Goal: Obtain resource: Obtain resource

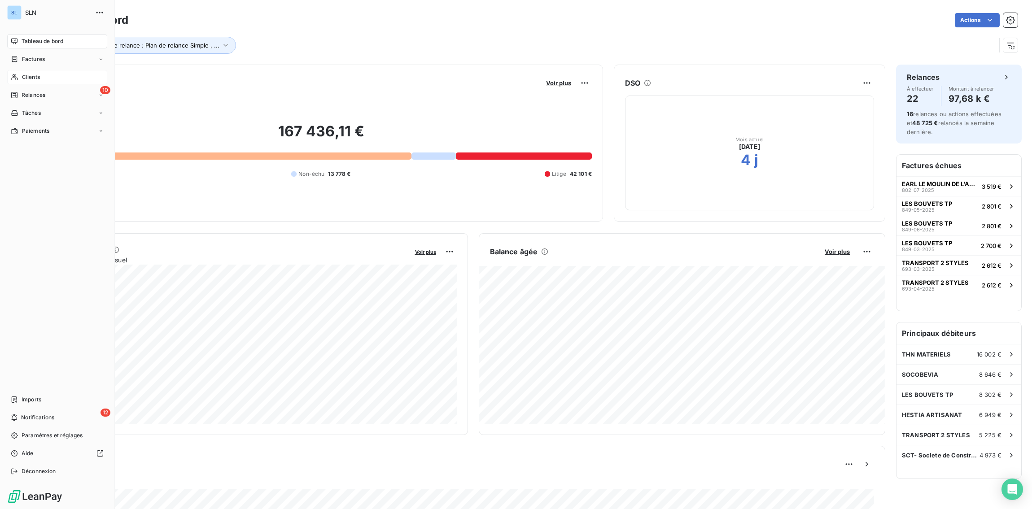
click at [25, 77] on span "Clients" at bounding box center [31, 77] width 18 height 8
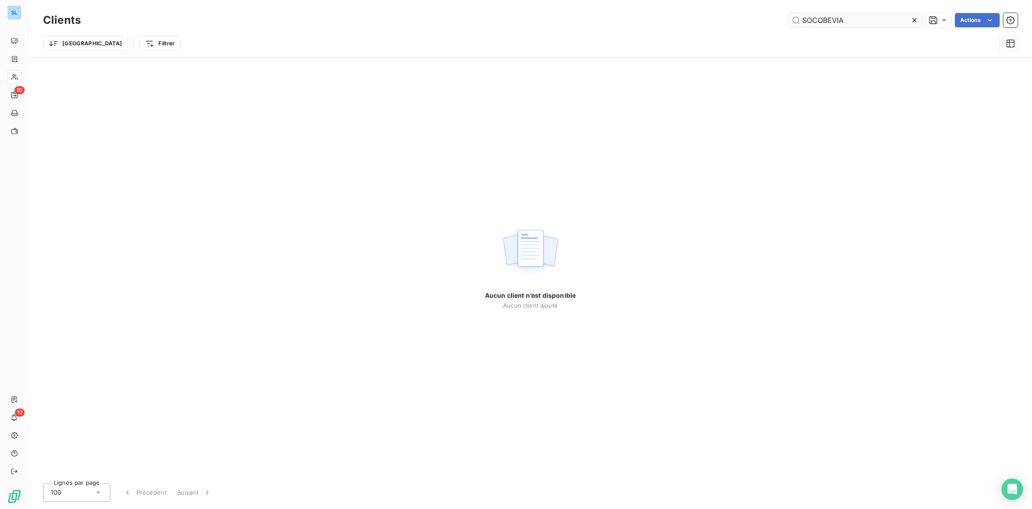
type input "SOCOBEVIA"
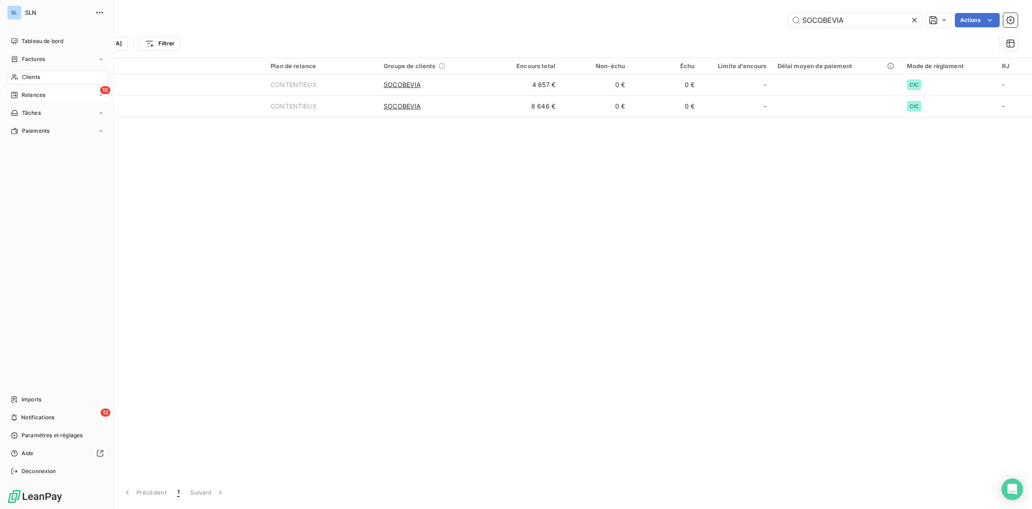
click at [25, 91] on span "Relances" at bounding box center [34, 95] width 24 height 8
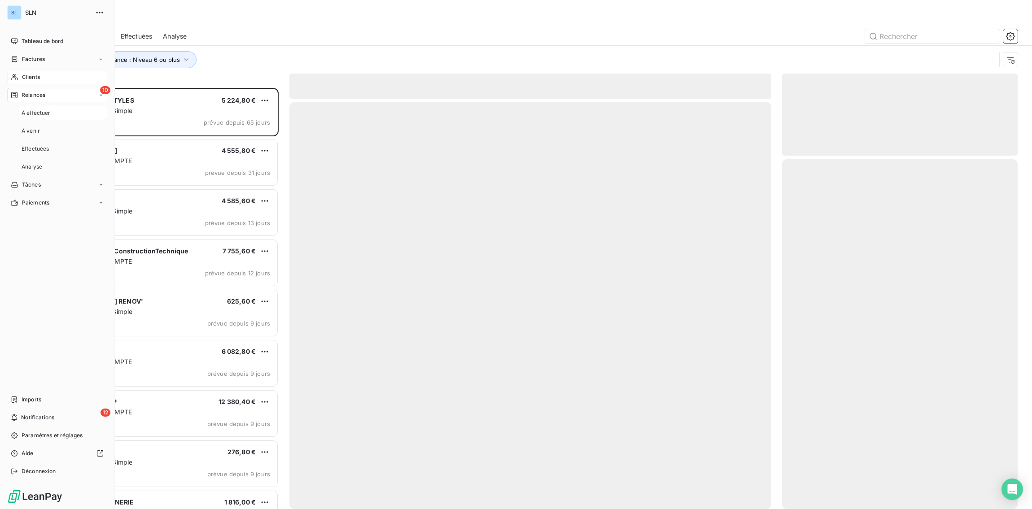
scroll to position [421, 236]
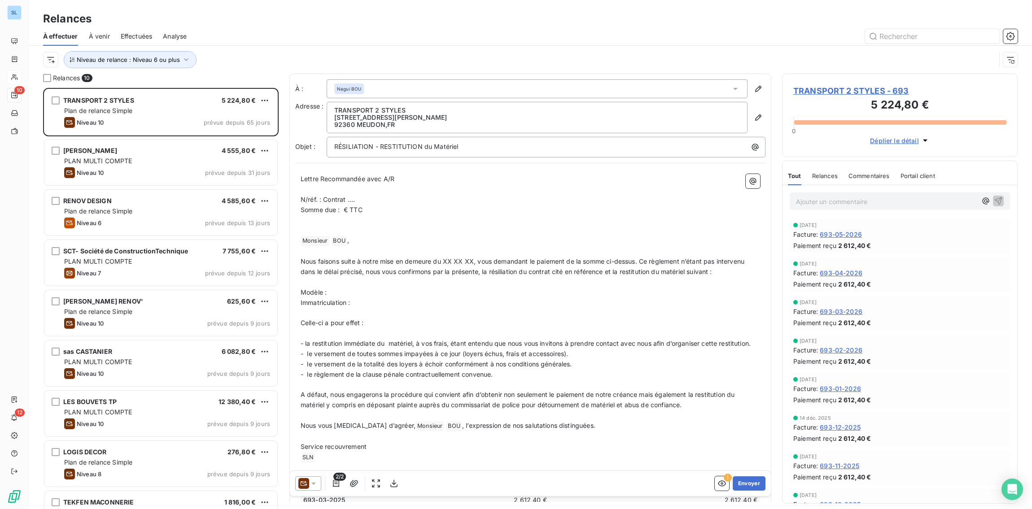
click at [143, 35] on span "Effectuées" at bounding box center [137, 36] width 32 height 9
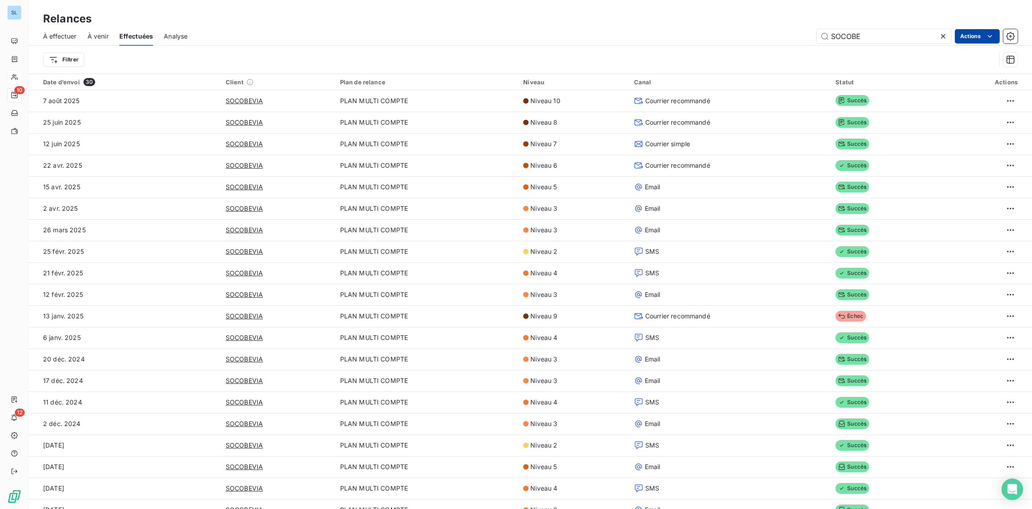
type input "SOCOBE"
click at [879, 35] on html "SL 10 12 Relances À effectuer À venir Effectuées Analyse SOCOBE Actions Exporte…" at bounding box center [516, 254] width 1032 height 509
click at [872, 36] on html "SL 10 12 Relances À effectuer À venir Effectuées Analyse SOCOBE Actions Exporte…" at bounding box center [516, 254] width 1032 height 509
click at [857, 36] on input "SOCOBE" at bounding box center [884, 36] width 135 height 14
drag, startPoint x: 13, startPoint y: 76, endPoint x: 19, endPoint y: 76, distance: 5.9
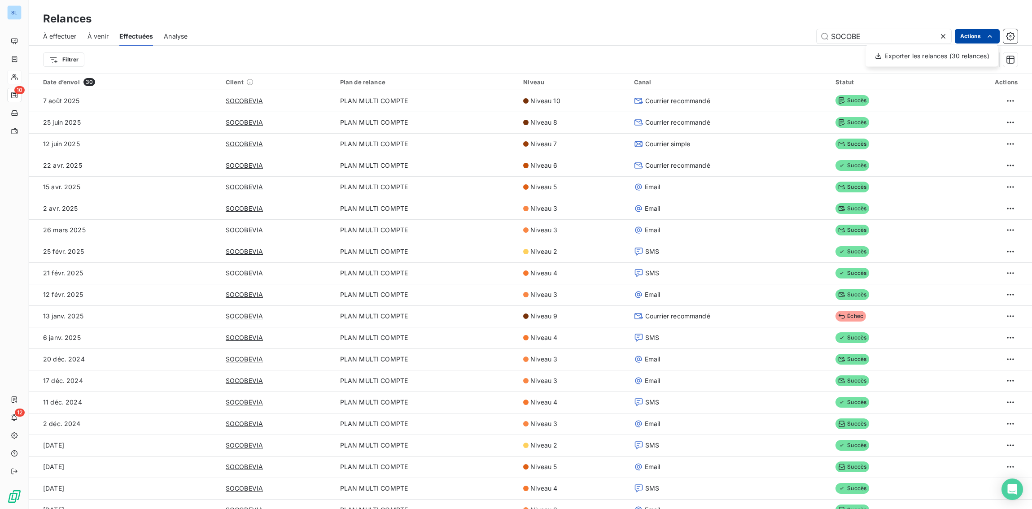
click at [13, 76] on html "SL 10 12 Relances À effectuer À venir Effectuées Analyse SOCOBE Actions Exporte…" at bounding box center [516, 254] width 1032 height 509
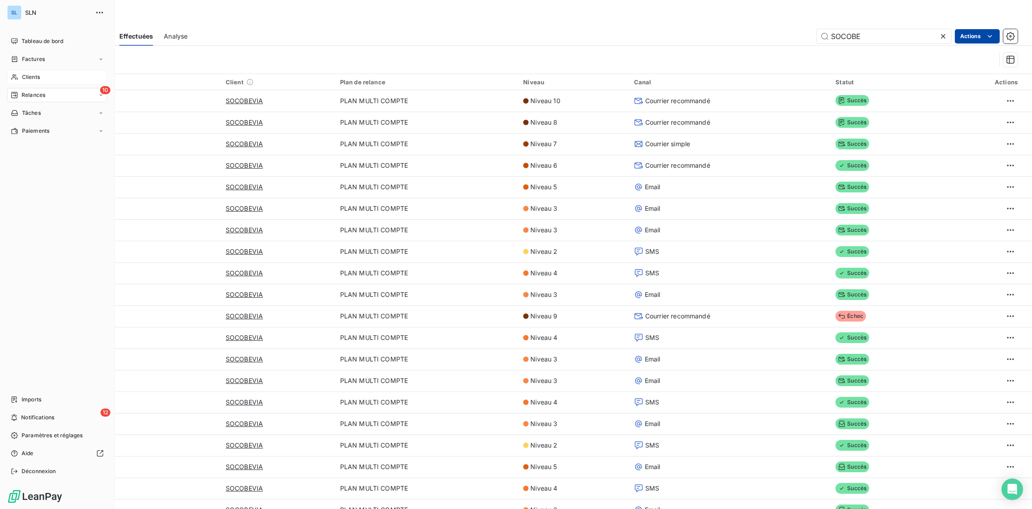
click at [30, 80] on span "Clients" at bounding box center [31, 77] width 18 height 8
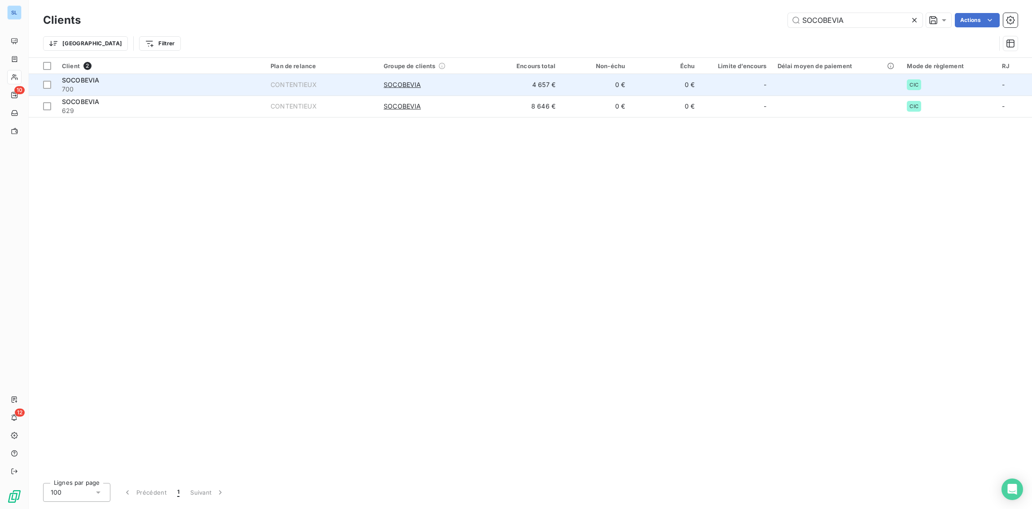
click at [145, 85] on span "700" at bounding box center [161, 89] width 198 height 9
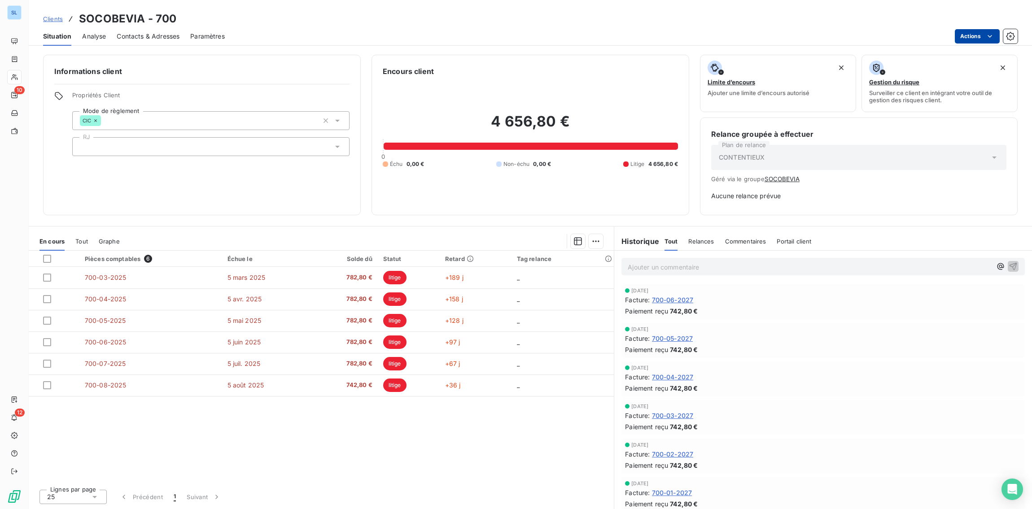
click at [969, 36] on html "SL 10 12 Clients SOCOBEVIA - 700 Situation Analyse Contacts & Adresses Paramètr…" at bounding box center [516, 254] width 1032 height 509
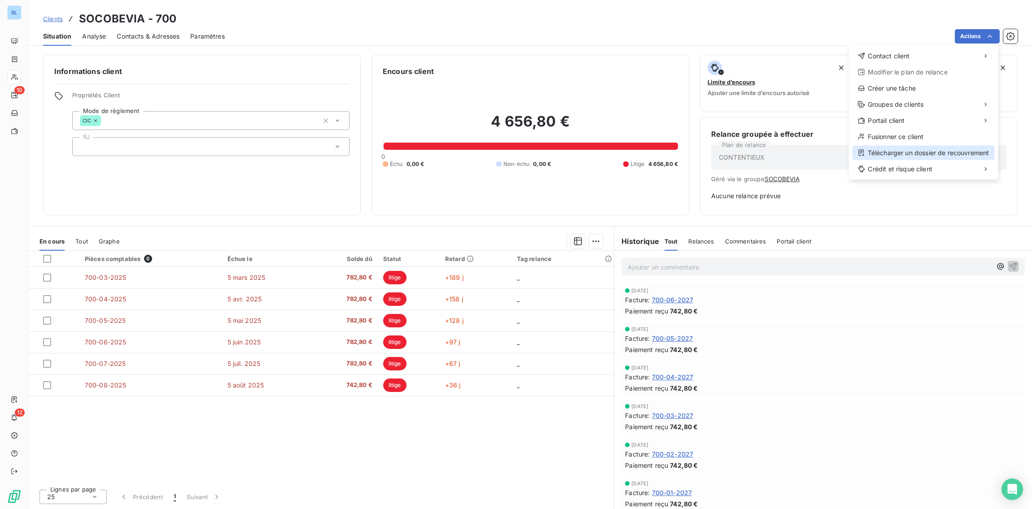
click at [951, 155] on div "Télécharger un dossier de recouvrement" at bounding box center [924, 153] width 142 height 14
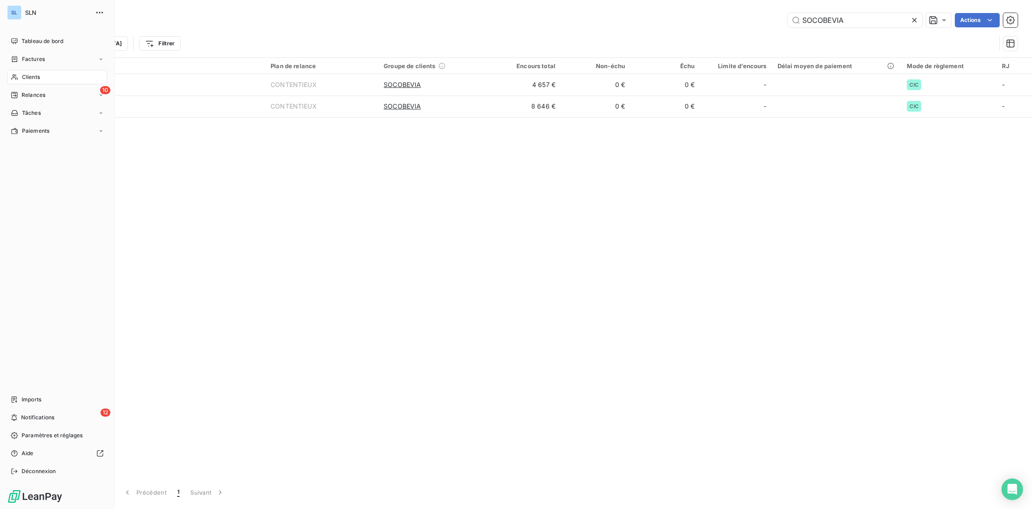
click at [37, 81] on span "Clients" at bounding box center [31, 77] width 18 height 8
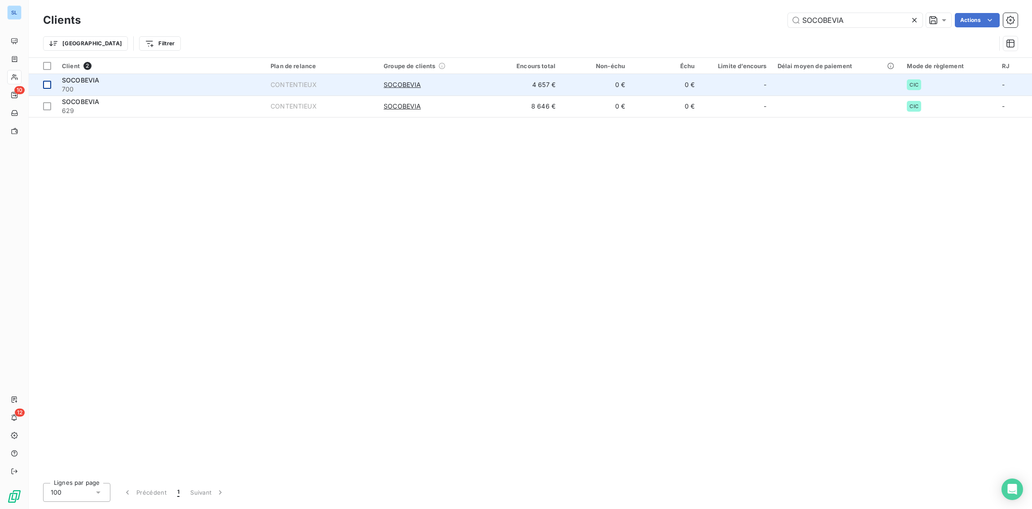
drag, startPoint x: 45, startPoint y: 84, endPoint x: 46, endPoint y: 94, distance: 10.4
click at [45, 84] on div at bounding box center [47, 85] width 8 height 8
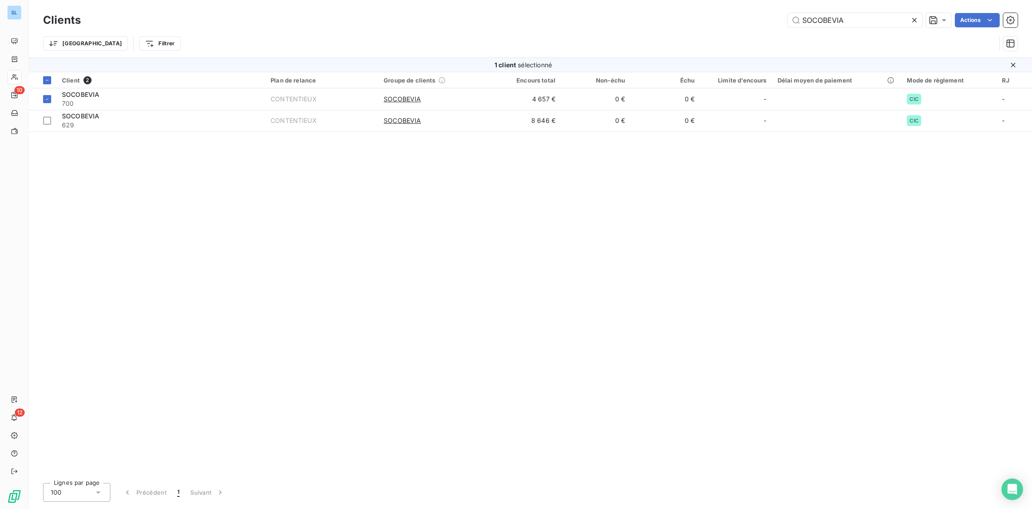
drag, startPoint x: 46, startPoint y: 121, endPoint x: 136, endPoint y: 142, distance: 92.1
click at [46, 121] on div at bounding box center [47, 121] width 8 height 8
click at [978, 18] on html "SL 10 12 Clients SOCOBEVIA Actions Modifier le plan de relance (2 clients) Grou…" at bounding box center [516, 254] width 1032 height 509
drag, startPoint x: 742, startPoint y: 358, endPoint x: 758, endPoint y: 341, distance: 23.2
click at [742, 358] on html "SL 10 12 Clients SOCOBEVIA Actions Trier Filtrer 2 clients sélectionnés Client …" at bounding box center [516, 254] width 1032 height 509
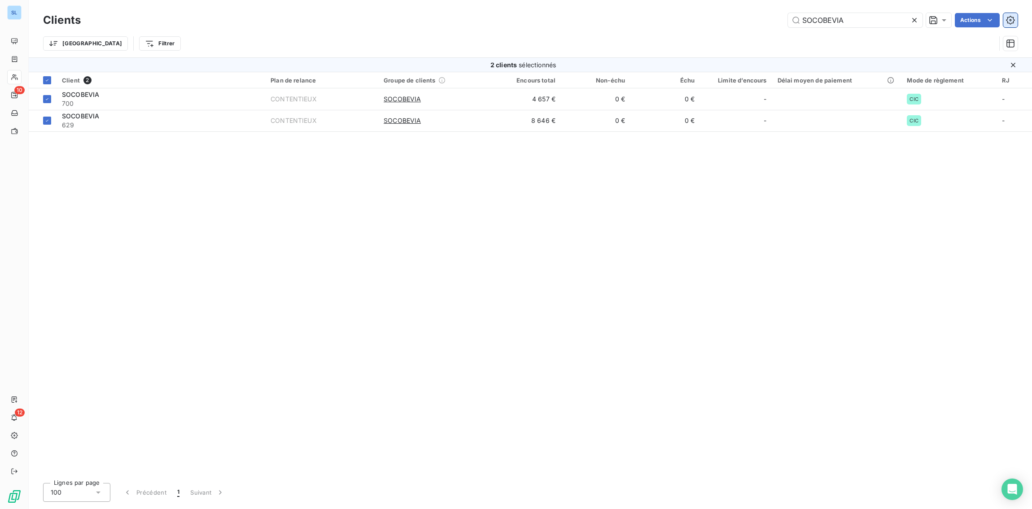
click at [1010, 21] on icon "button" at bounding box center [1011, 20] width 2 height 2
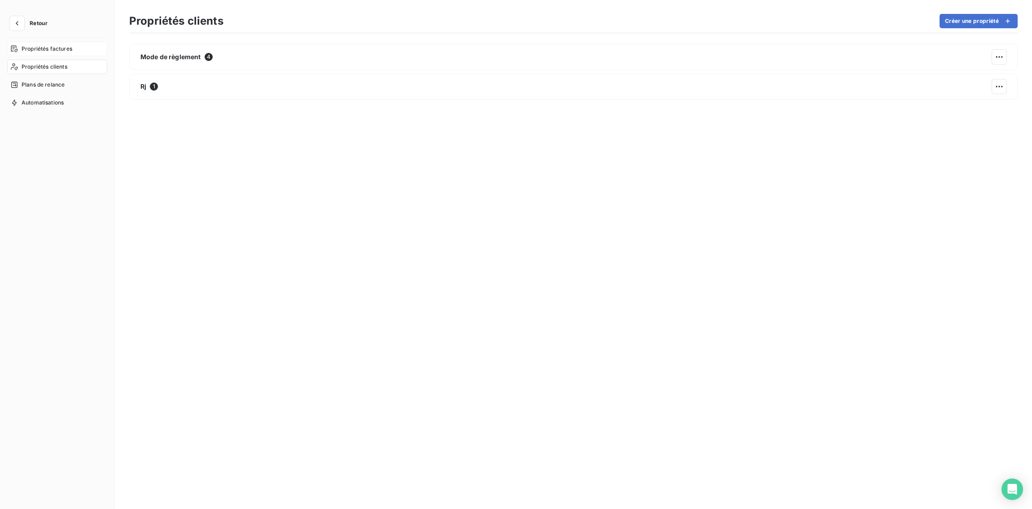
click at [28, 50] on span "Propriétés factures" at bounding box center [47, 49] width 51 height 8
click at [20, 22] on icon "button" at bounding box center [17, 23] width 9 height 9
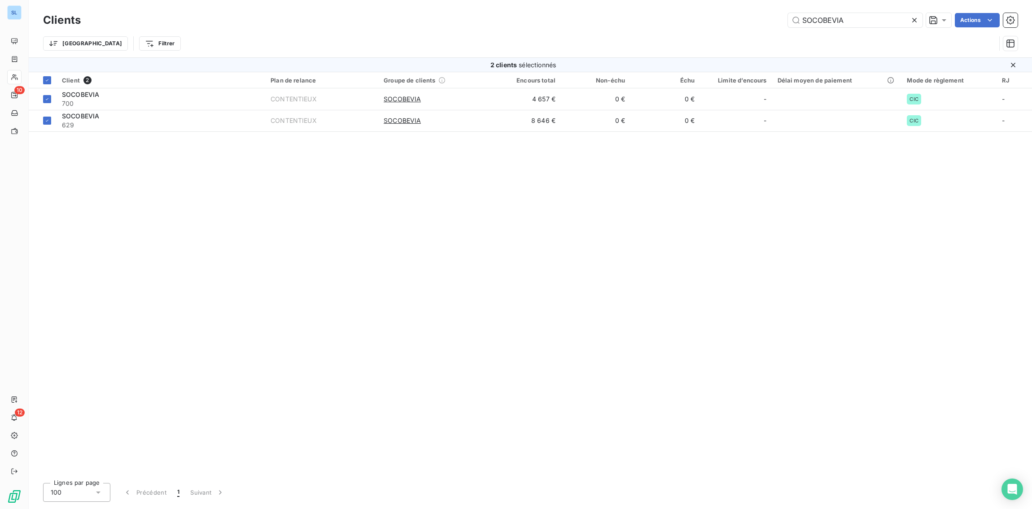
click at [264, 227] on div "Client 2 Plan de relance Groupe de clients Encours total Non-échu Échu Limite d…" at bounding box center [530, 274] width 1003 height 404
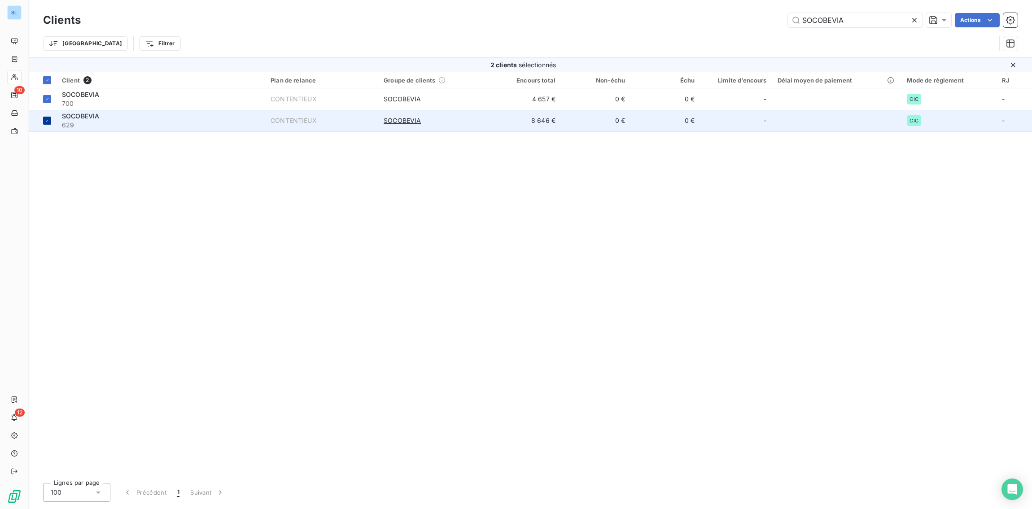
click at [46, 123] on icon at bounding box center [46, 120] width 5 height 5
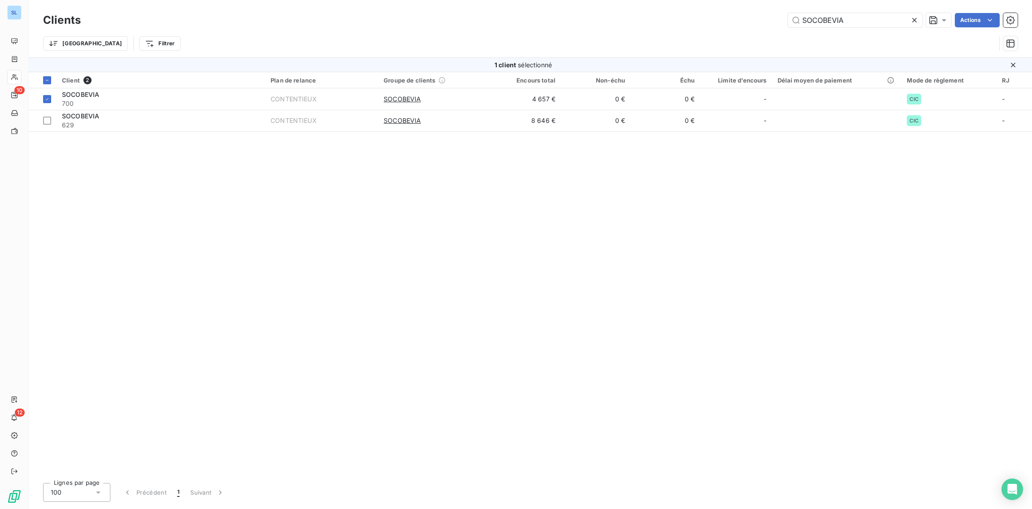
click at [969, 20] on html "SL 10 12 Clients SOCOBEVIA Actions Trier Filtrer 1 client sélectionné Client 2 …" at bounding box center [516, 254] width 1032 height 509
drag, startPoint x: 505, startPoint y: 282, endPoint x: 398, endPoint y: 274, distance: 108.0
click at [505, 282] on html "SL 10 12 Clients SOCOBEVIA Actions Trier Filtrer 1 client sélectionné Client 2 …" at bounding box center [516, 254] width 1032 height 509
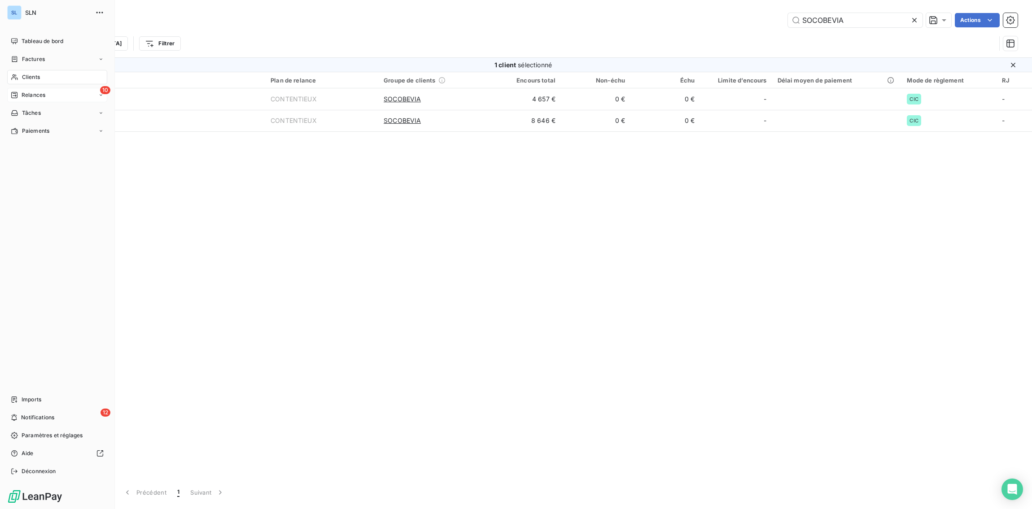
click at [34, 98] on span "Relances" at bounding box center [34, 95] width 24 height 8
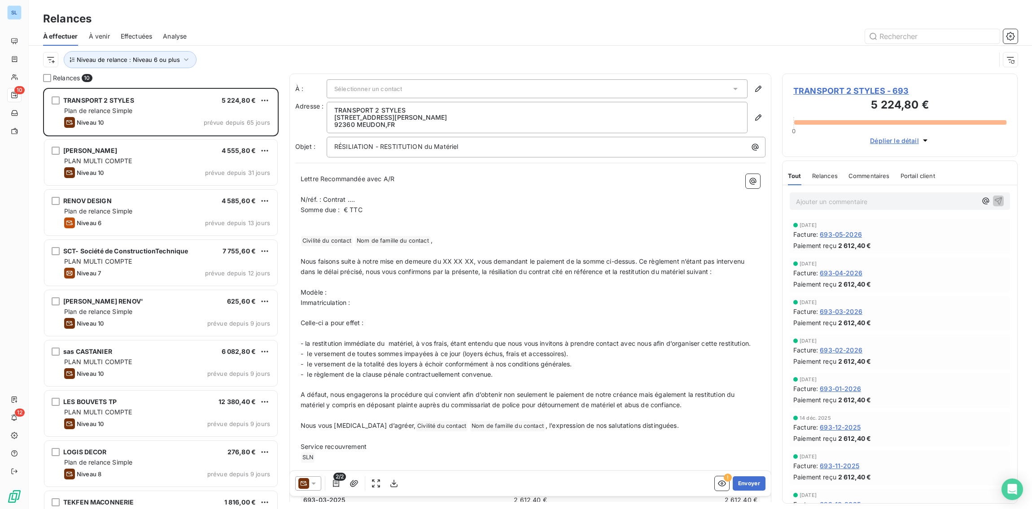
click at [102, 36] on span "À venir" at bounding box center [99, 36] width 21 height 9
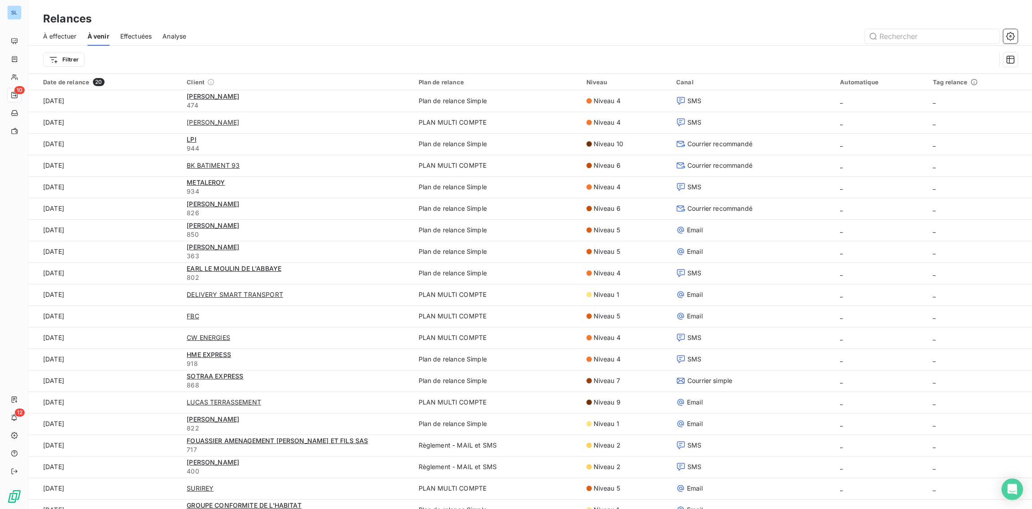
click at [141, 35] on span "Effectuées" at bounding box center [136, 36] width 32 height 9
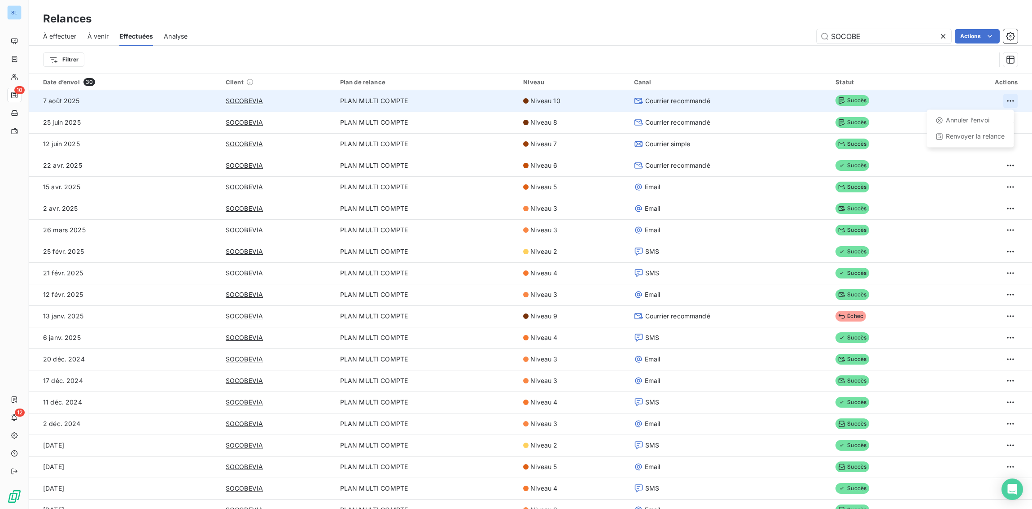
click at [1011, 99] on html "SL 10 12 Relances À effectuer À venir Effectuées Analyse SOCOBE Actions Filtrer…" at bounding box center [516, 254] width 1032 height 509
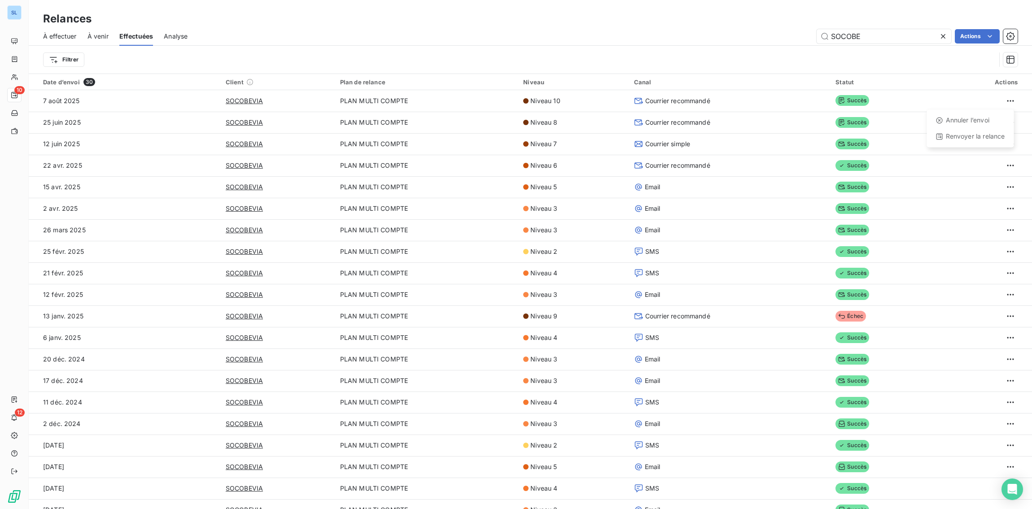
drag, startPoint x: 854, startPoint y: 62, endPoint x: 893, endPoint y: 61, distance: 39.1
click at [854, 62] on html "SL 10 12 Relances À effectuer À venir Effectuées Analyse SOCOBE Actions Filtrer…" at bounding box center [516, 254] width 1032 height 509
click at [978, 35] on html "SL 10 12 Relances À effectuer À venir Effectuées Analyse SOCOBE Actions Filtrer…" at bounding box center [516, 254] width 1032 height 509
click at [840, 32] on html "SL 10 12 Relances À effectuer À venir Effectuées Analyse SOCOBE Actions Exporte…" at bounding box center [516, 254] width 1032 height 509
click at [985, 42] on html "SL 10 12 Relances À effectuer À venir Effectuées Analyse SOCOBE Actions Filtrer…" at bounding box center [516, 254] width 1032 height 509
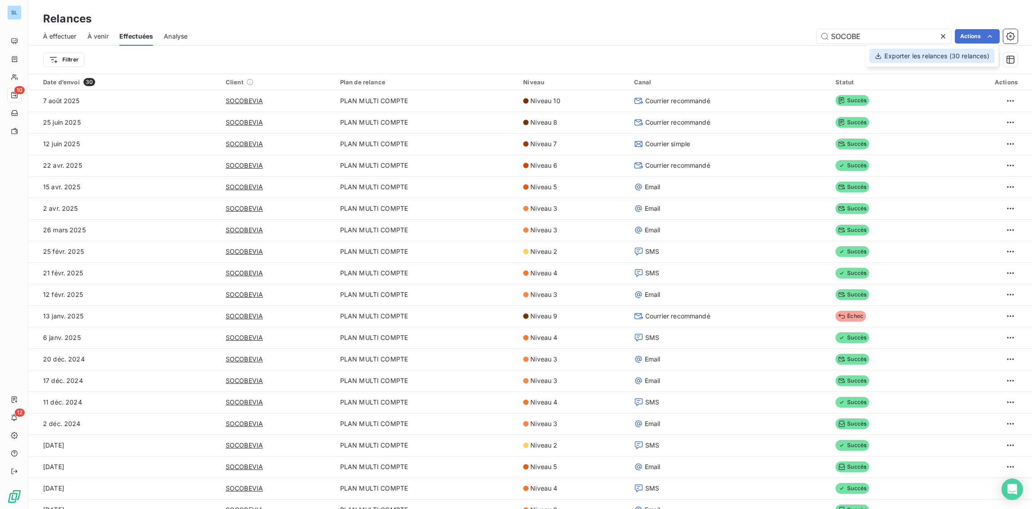
click at [933, 57] on div "Exporter les relances (30 relances)" at bounding box center [931, 56] width 125 height 14
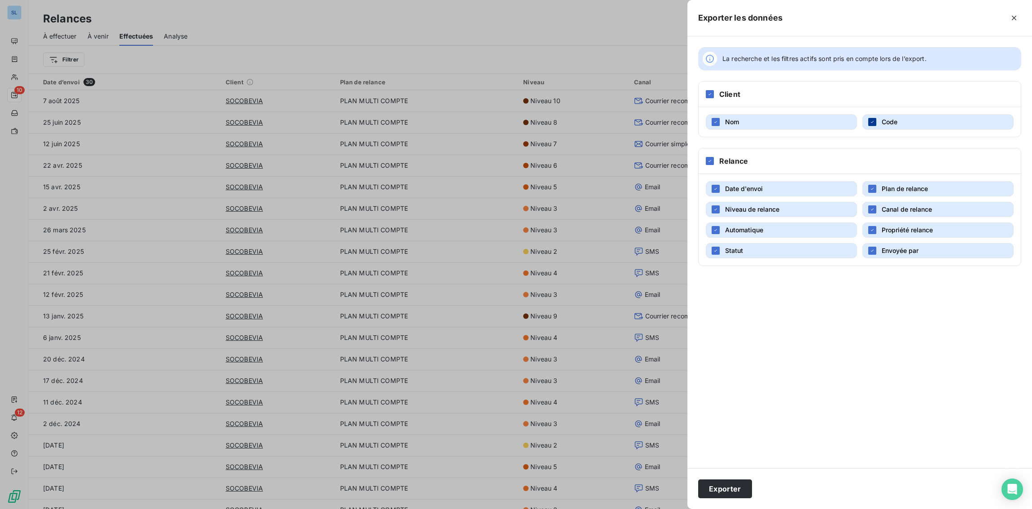
click at [874, 121] on icon "button" at bounding box center [872, 121] width 5 height 5
click at [874, 121] on div "button" at bounding box center [872, 122] width 8 height 8
click at [726, 493] on button "Exporter" at bounding box center [725, 489] width 54 height 19
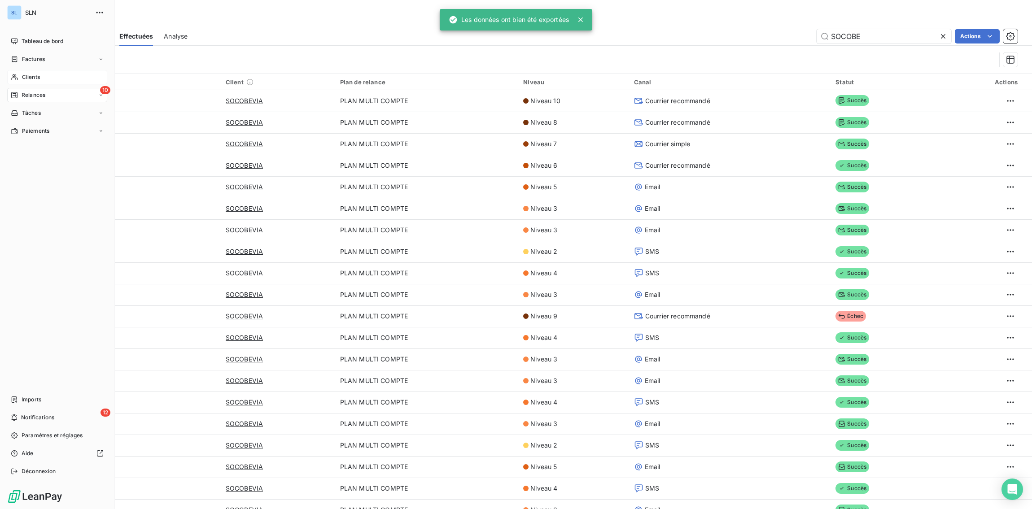
click at [25, 77] on span "Clients" at bounding box center [31, 77] width 18 height 8
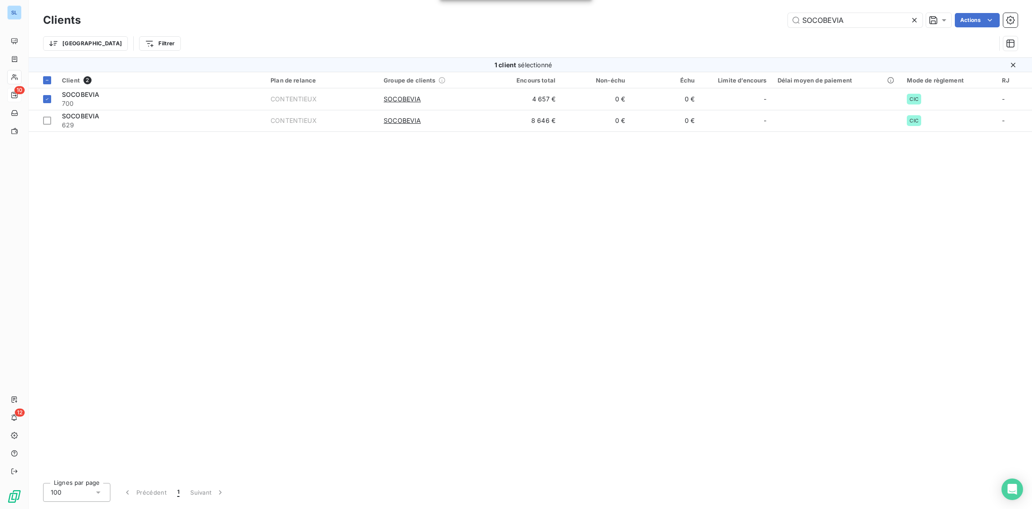
click at [249, 222] on div "Client 2 Plan de relance Groupe de clients Encours total Non-échu Échu Limite d…" at bounding box center [530, 274] width 1003 height 404
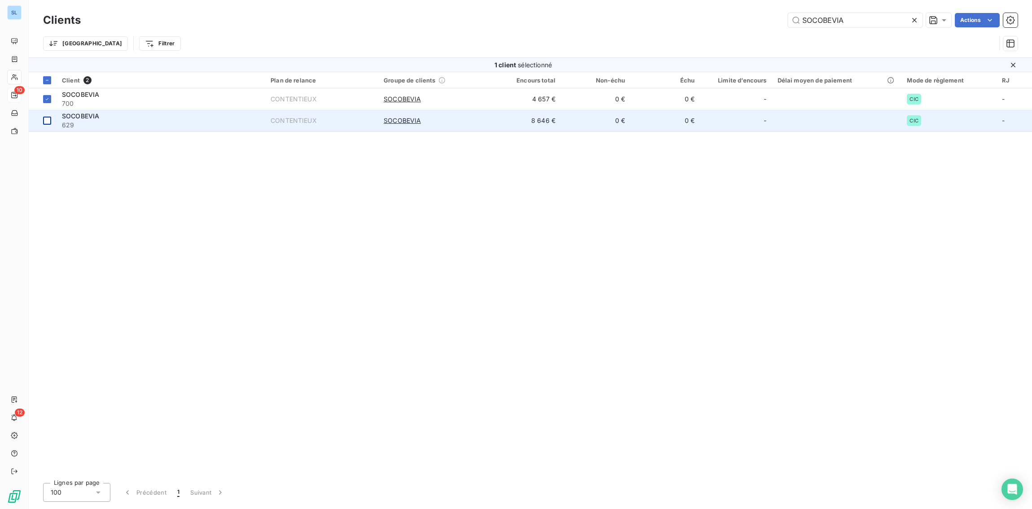
click at [48, 98] on icon at bounding box center [46, 98] width 5 height 5
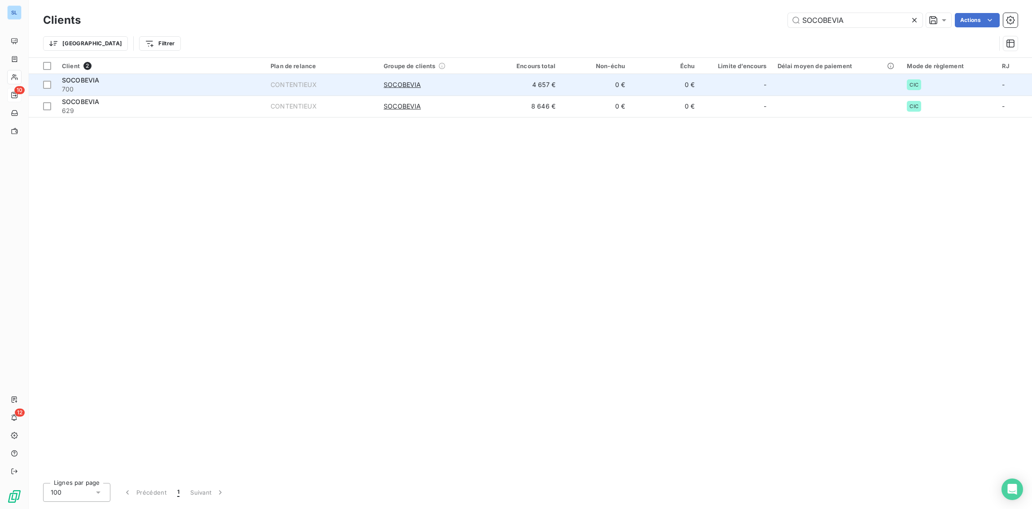
click at [95, 82] on span "SOCOBEVIA" at bounding box center [80, 80] width 37 height 8
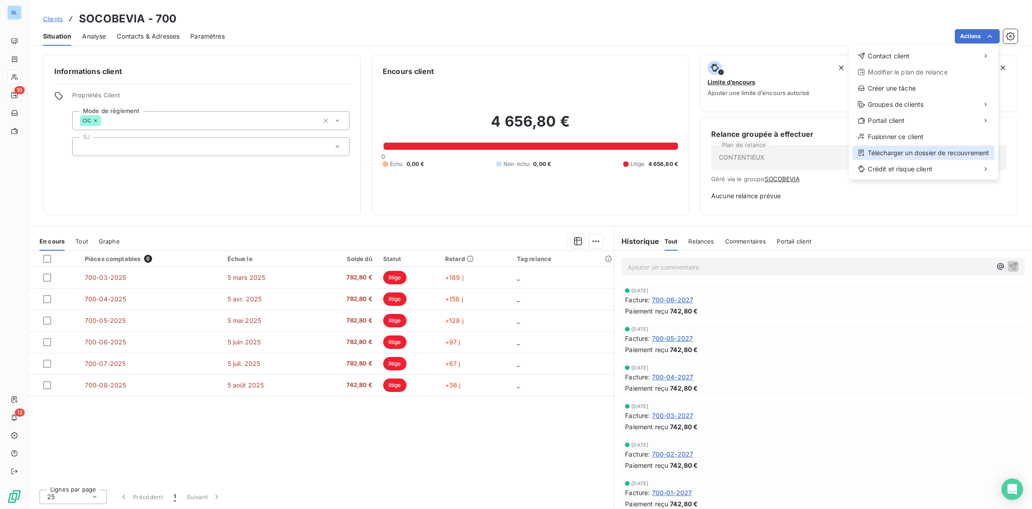
click at [935, 152] on div "Télécharger un dossier de recouvrement" at bounding box center [924, 153] width 142 height 14
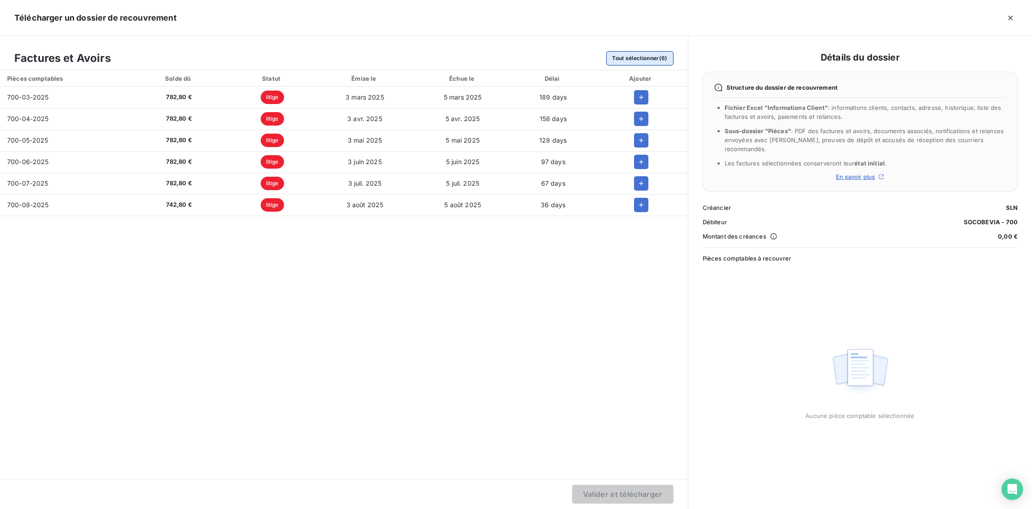
click at [639, 57] on button "Tout sélectionner (6)" at bounding box center [639, 58] width 67 height 14
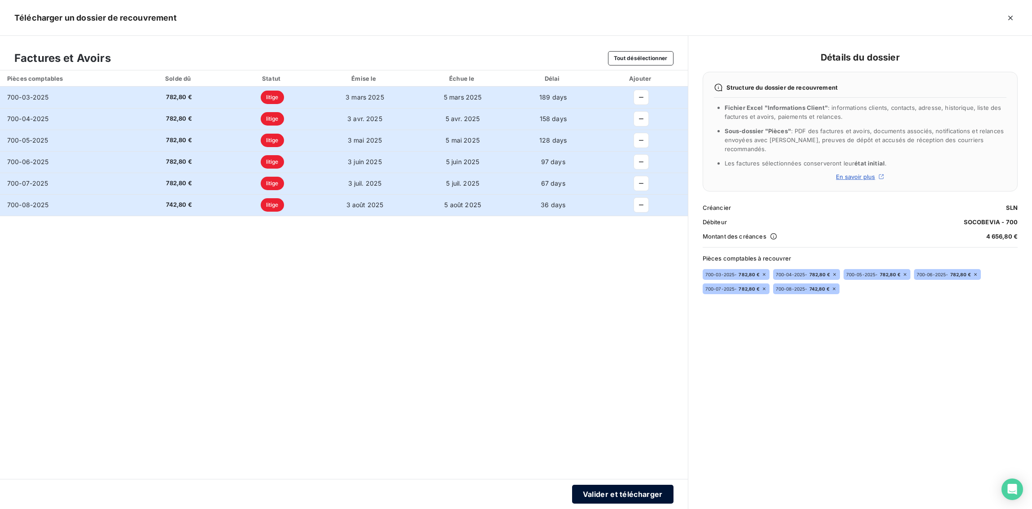
click at [621, 493] on button "Valider et télécharger" at bounding box center [622, 494] width 101 height 19
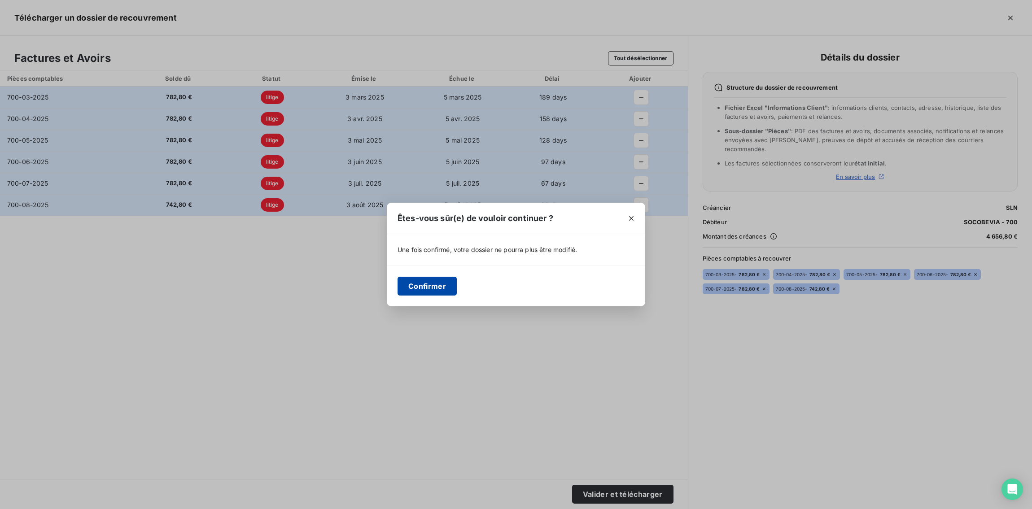
click at [438, 283] on button "Confirmer" at bounding box center [427, 286] width 59 height 19
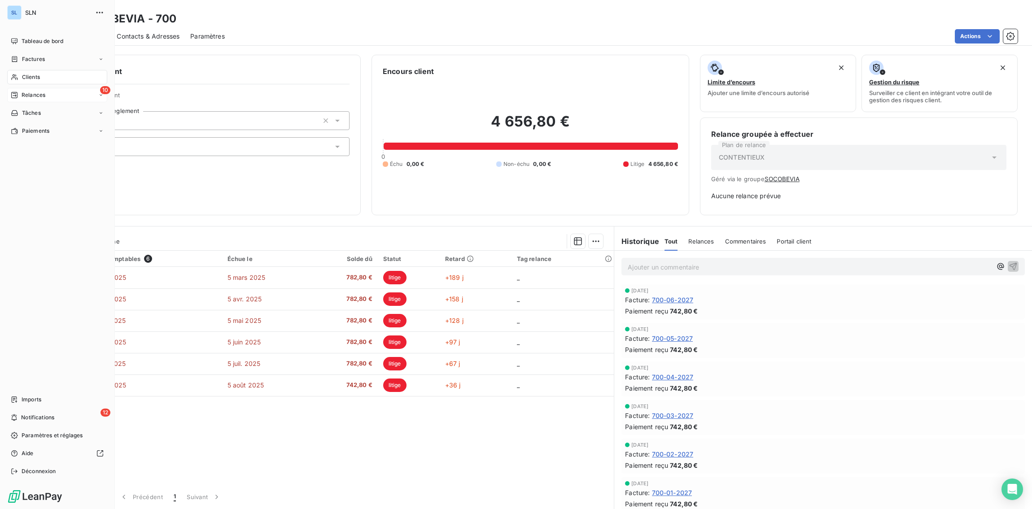
click at [28, 76] on span "Clients" at bounding box center [31, 77] width 18 height 8
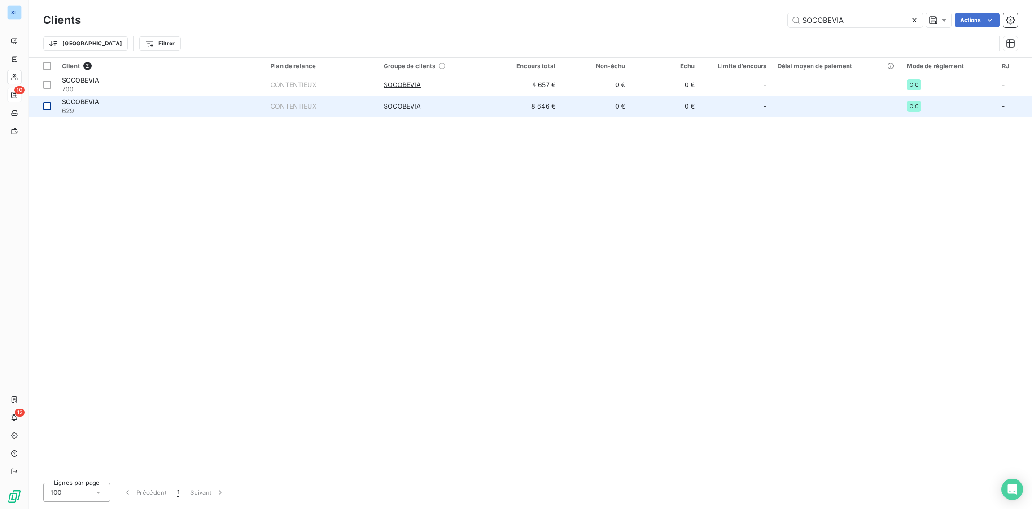
click at [48, 105] on div at bounding box center [47, 106] width 8 height 8
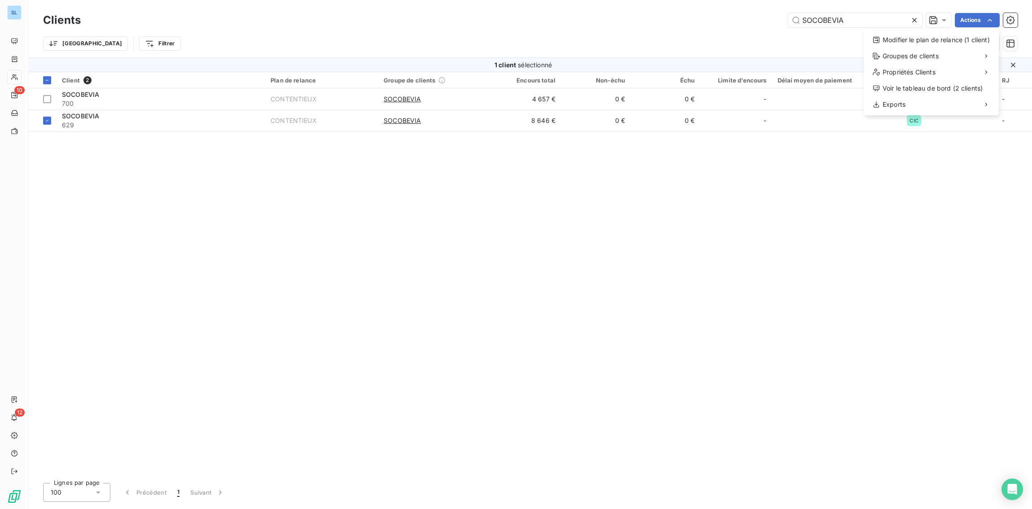
drag, startPoint x: 872, startPoint y: 200, endPoint x: 756, endPoint y: 193, distance: 116.4
click at [872, 200] on html "SL 10 12 Clients SOCOBEVIA Actions Modifier le plan de relance (1 client) Group…" at bounding box center [516, 254] width 1032 height 509
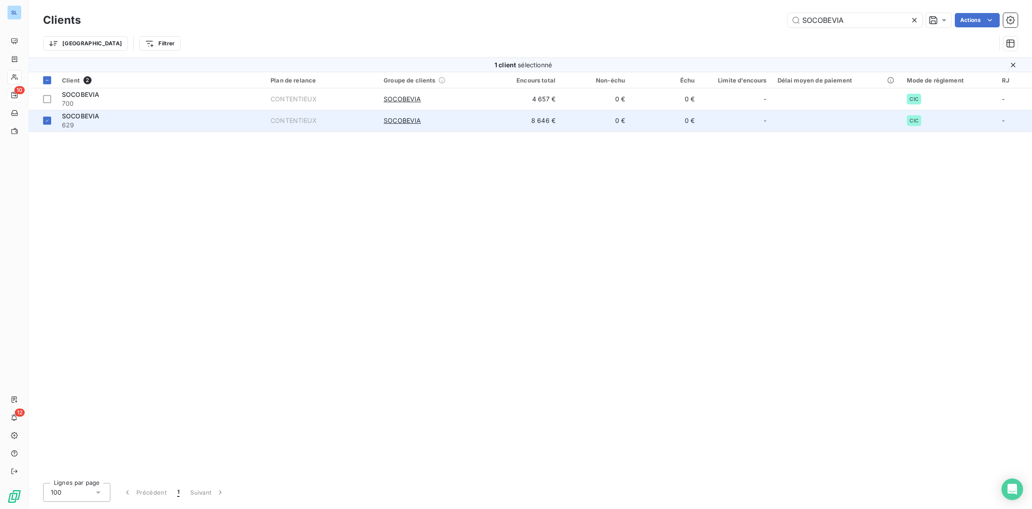
click at [95, 122] on span "629" at bounding box center [161, 125] width 198 height 9
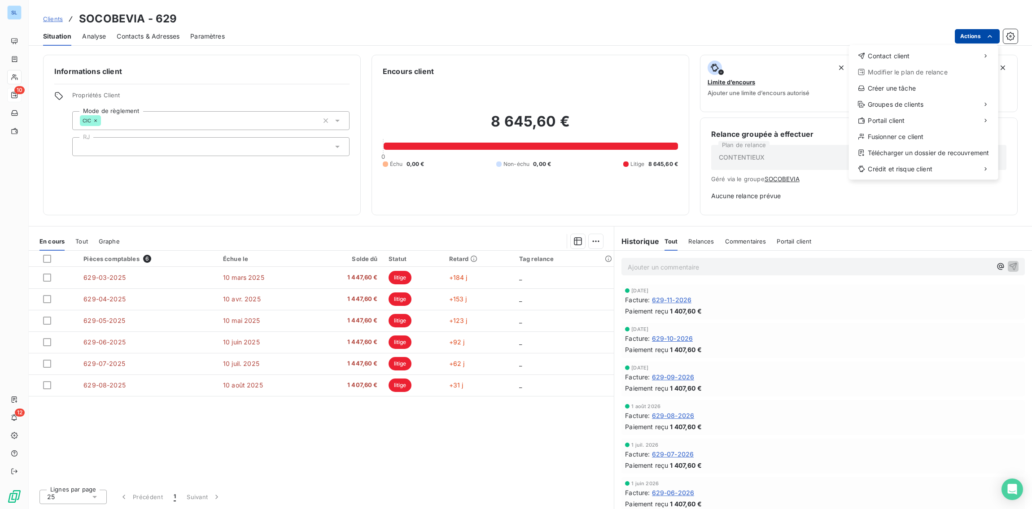
click at [960, 38] on html "SL 10 12 Clients SOCOBEVIA - 629 Situation Analyse Contacts & Adresses Paramètr…" at bounding box center [516, 254] width 1032 height 509
click at [930, 150] on div "Télécharger un dossier de recouvrement" at bounding box center [924, 153] width 142 height 14
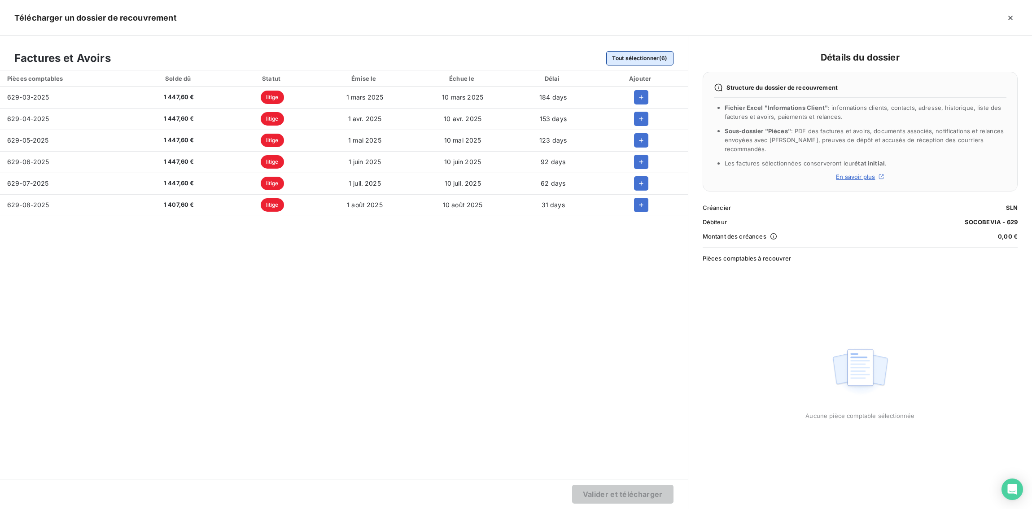
click at [636, 61] on button "Tout sélectionner (6)" at bounding box center [639, 58] width 67 height 14
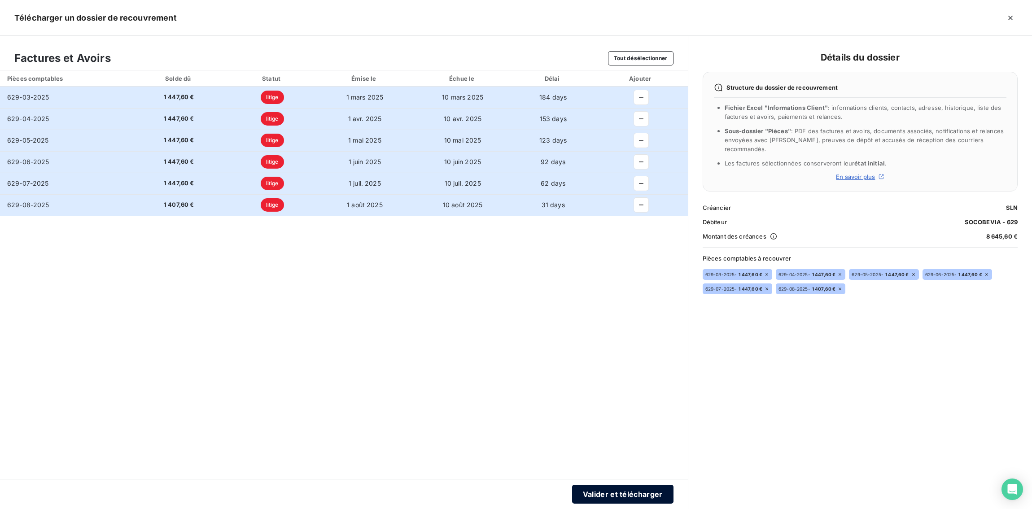
click at [631, 495] on button "Valider et télécharger" at bounding box center [622, 494] width 101 height 19
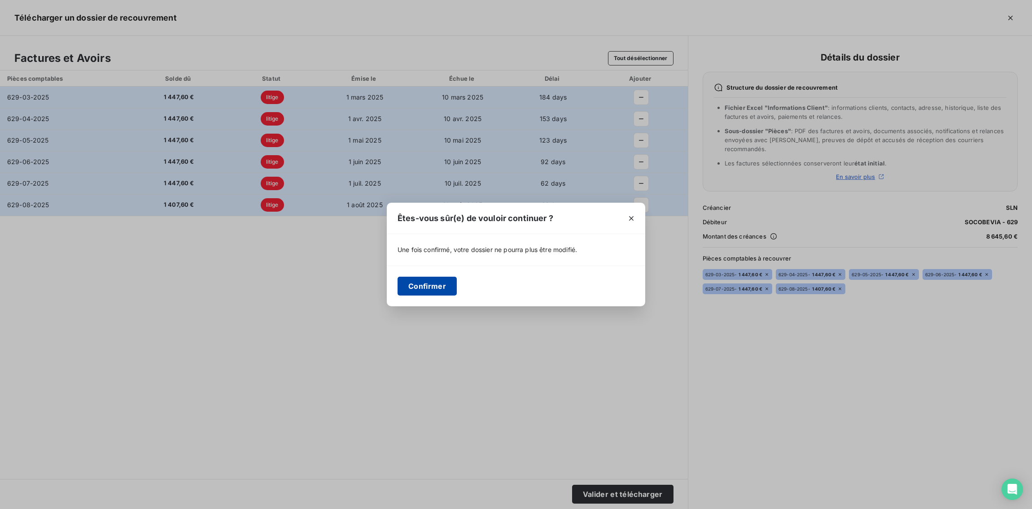
click at [424, 285] on button "Confirmer" at bounding box center [427, 286] width 59 height 19
